Goal: Find specific page/section: Find specific page/section

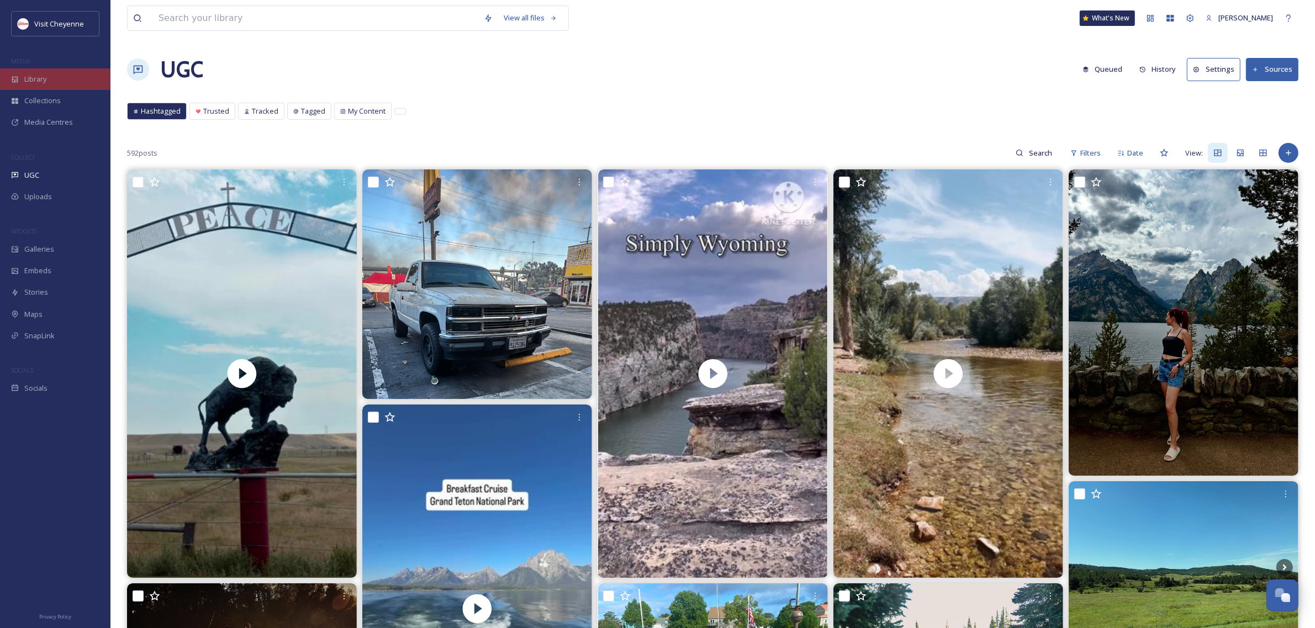
click at [50, 76] on div "Library" at bounding box center [55, 79] width 110 height 22
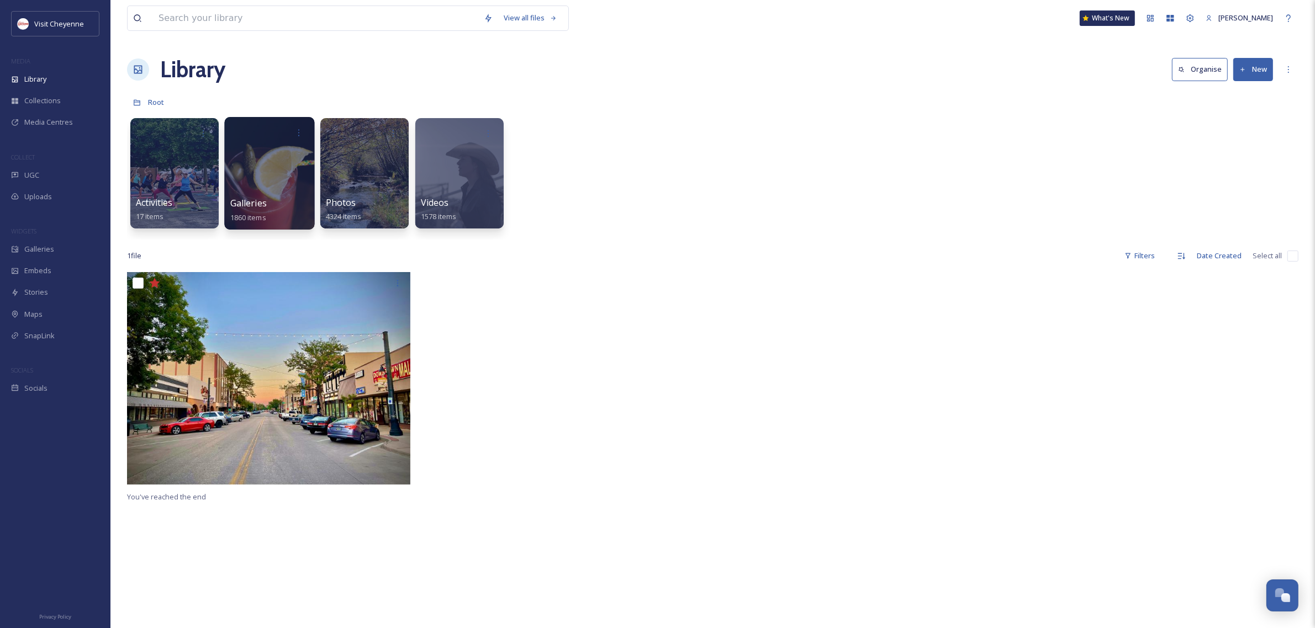
click at [276, 180] on div at bounding box center [269, 173] width 90 height 113
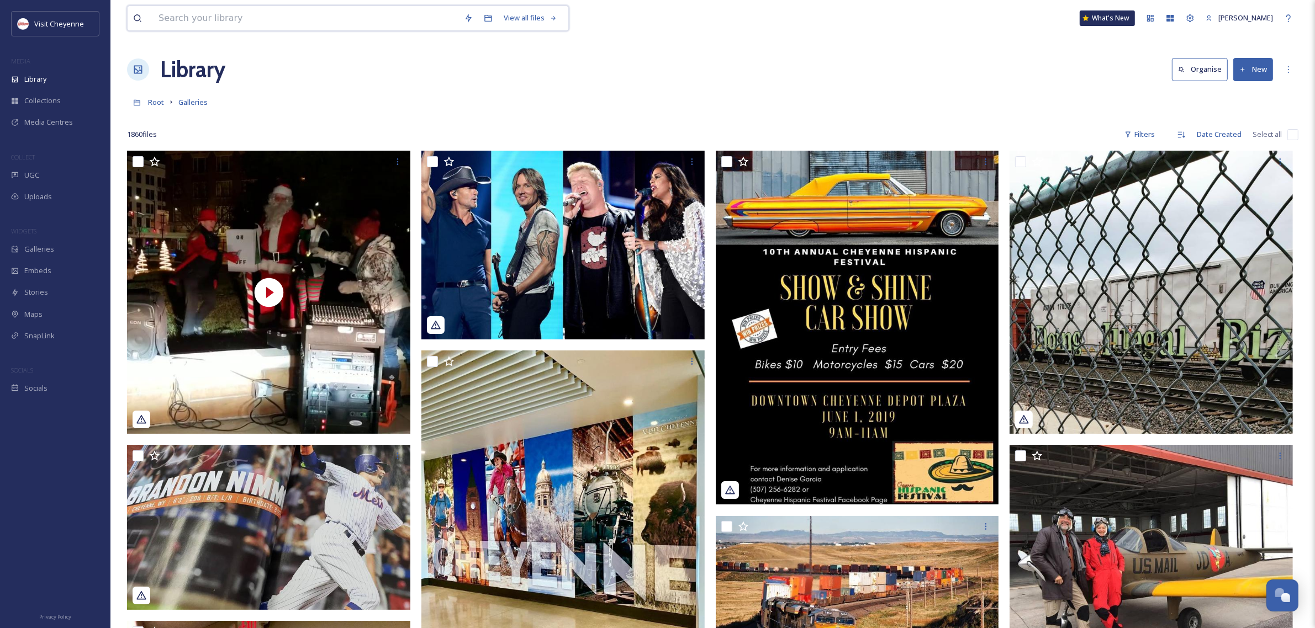
click at [304, 18] on input at bounding box center [305, 18] width 305 height 24
type input "hell on wheels"
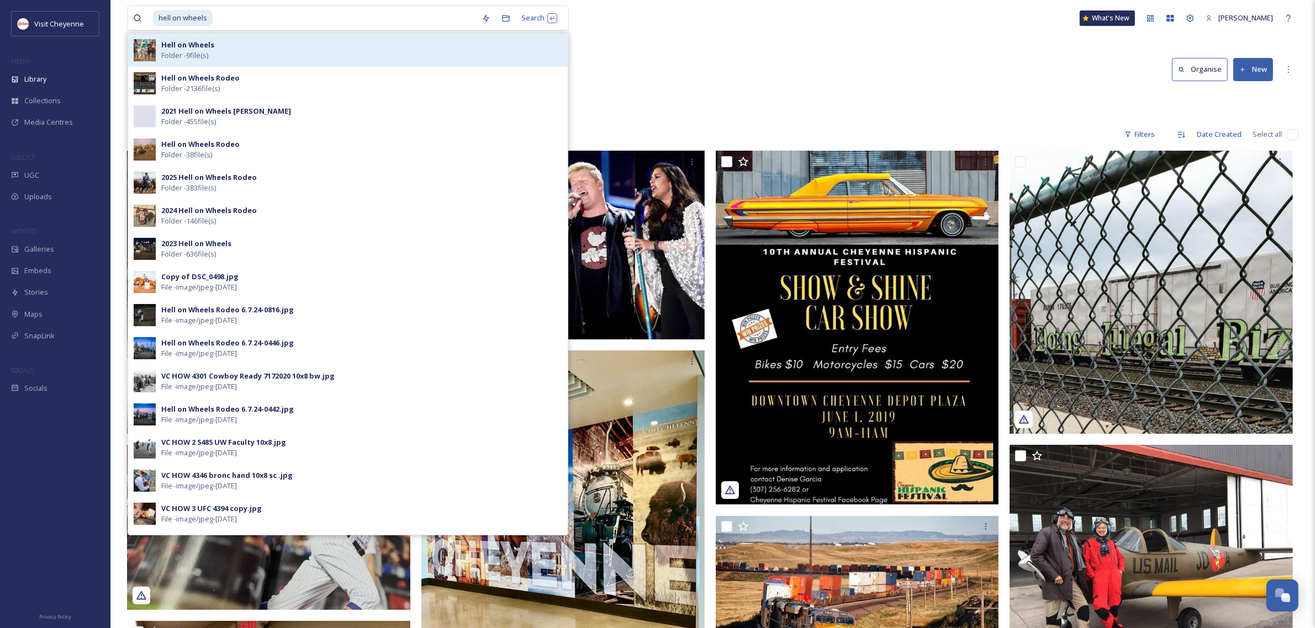
click at [300, 53] on div "Hell on Wheels Folder - 9 file(s)" at bounding box center [361, 50] width 401 height 21
